Goal: Task Accomplishment & Management: Complete application form

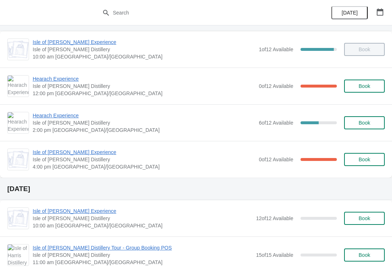
scroll to position [43, 0]
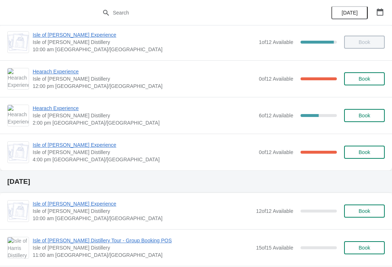
click at [378, 117] on span "Book" at bounding box center [365, 116] width 28 height 6
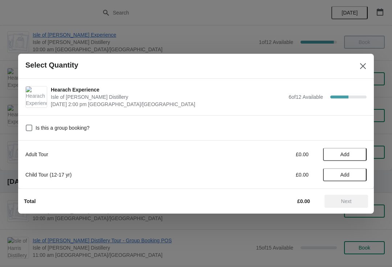
click at [358, 154] on span "Add" at bounding box center [345, 154] width 31 height 6
click at [359, 204] on span "Next" at bounding box center [346, 201] width 32 height 6
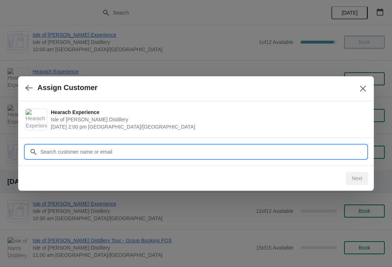
click at [84, 151] on input "Customer" at bounding box center [203, 151] width 327 height 13
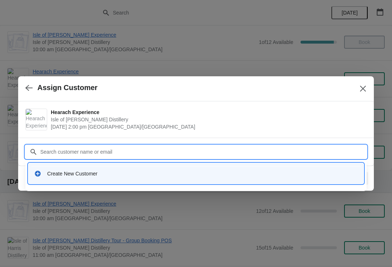
click at [70, 173] on div "Create New Customer" at bounding box center [202, 173] width 311 height 7
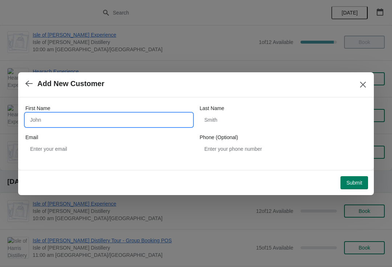
click at [54, 121] on input "First Name" at bounding box center [108, 119] width 167 height 13
type input "Nicholss"
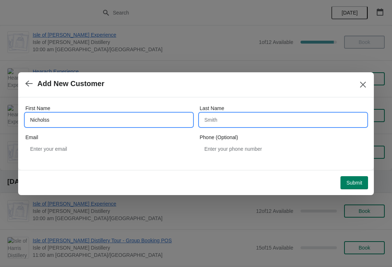
click at [258, 122] on input "Last Name" at bounding box center [283, 119] width 167 height 13
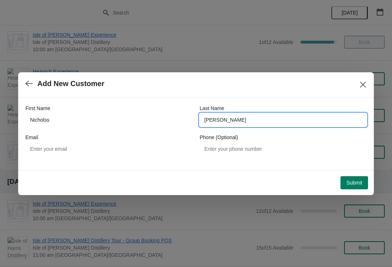
type input "[PERSON_NAME]"
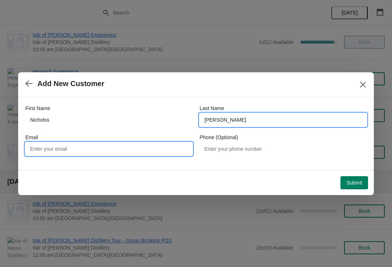
click at [36, 150] on input "Email" at bounding box center [108, 148] width 167 height 13
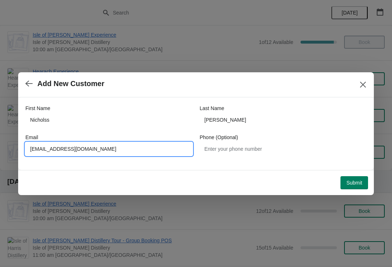
type input "[EMAIL_ADDRESS][DOMAIN_NAME]"
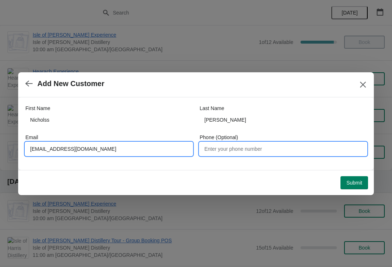
click at [261, 147] on input "Phone (Optional)" at bounding box center [283, 148] width 167 height 13
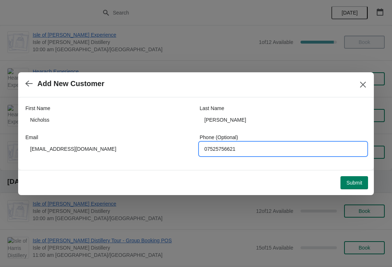
type input "07525756621"
click at [362, 183] on button "Submit" at bounding box center [355, 182] width 28 height 13
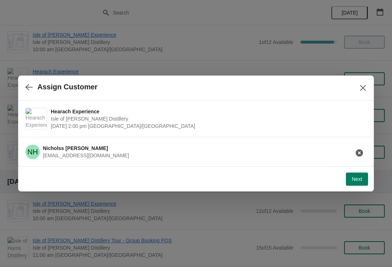
click at [360, 179] on span "Next" at bounding box center [357, 179] width 11 height 6
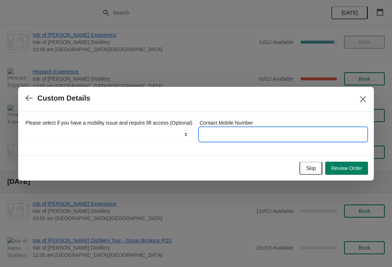
click at [306, 128] on input "Contact Mobile Number" at bounding box center [283, 134] width 167 height 13
click at [359, 171] on span "Review Order" at bounding box center [346, 168] width 31 height 6
